Goal: Task Accomplishment & Management: Use online tool/utility

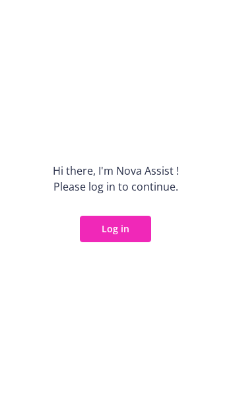
click at [104, 234] on button "Log in" at bounding box center [115, 229] width 71 height 26
click at [111, 227] on button "Log in" at bounding box center [115, 229] width 71 height 26
